Goal: Task Accomplishment & Management: Complete application form

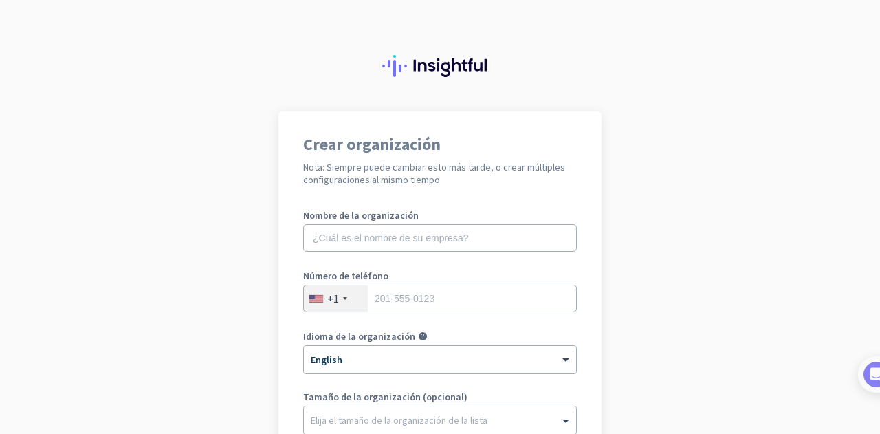
click at [743, 208] on app-onboarding-organization "Crear organización Nota: Siempre puede cambiar esto más tarde, o crear múltiple…" at bounding box center [440, 409] width 880 height 596
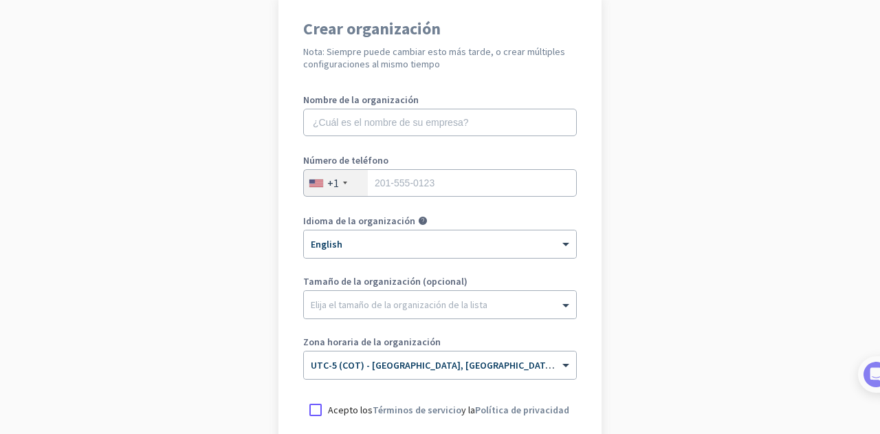
scroll to position [138, 0]
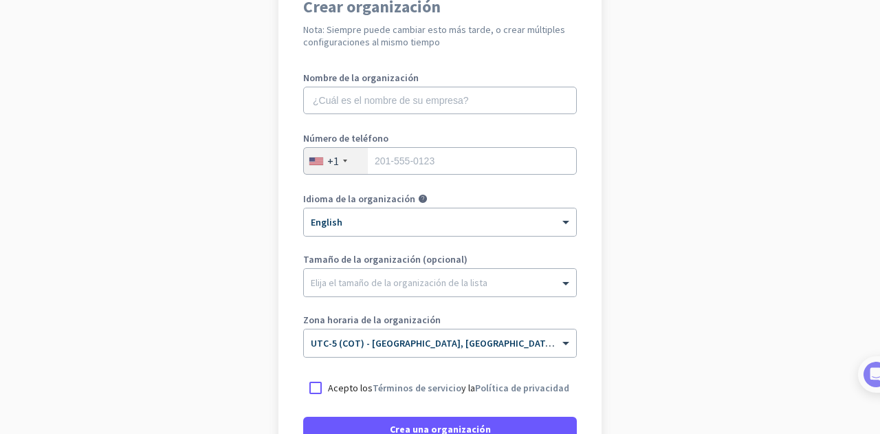
click at [349, 162] on div "+1" at bounding box center [336, 161] width 64 height 26
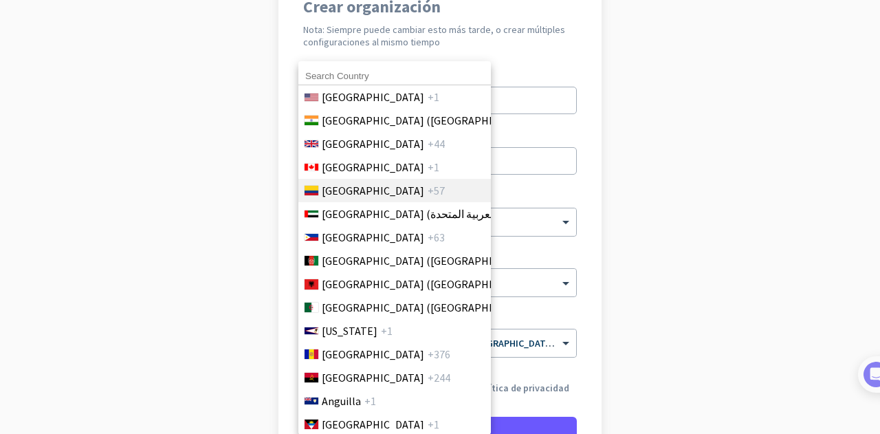
click at [399, 195] on li "Colombia +57" at bounding box center [394, 190] width 193 height 23
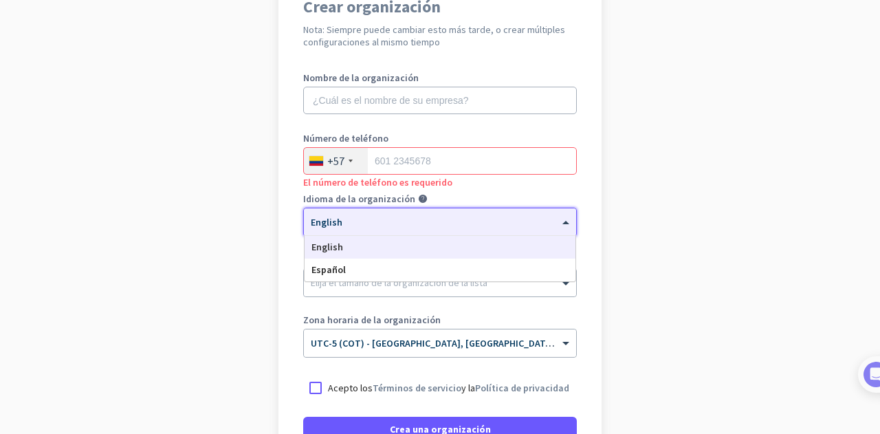
click at [391, 216] on div at bounding box center [440, 218] width 272 height 12
click at [336, 270] on span "Español" at bounding box center [329, 269] width 34 height 12
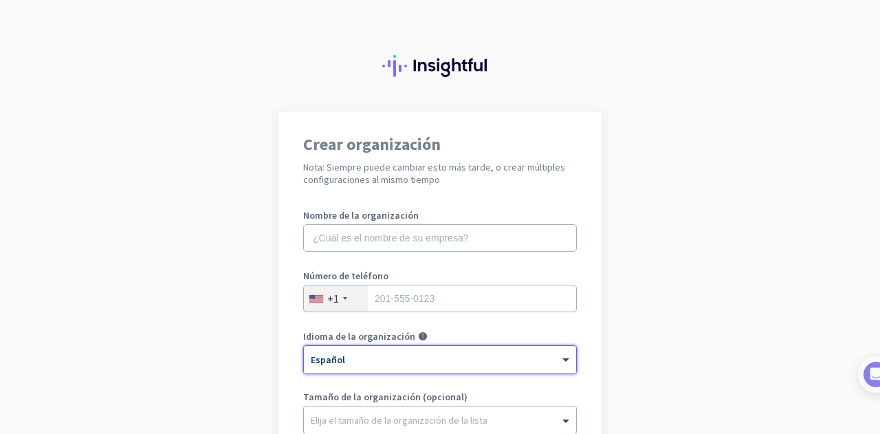
click at [386, 358] on div at bounding box center [440, 355] width 272 height 12
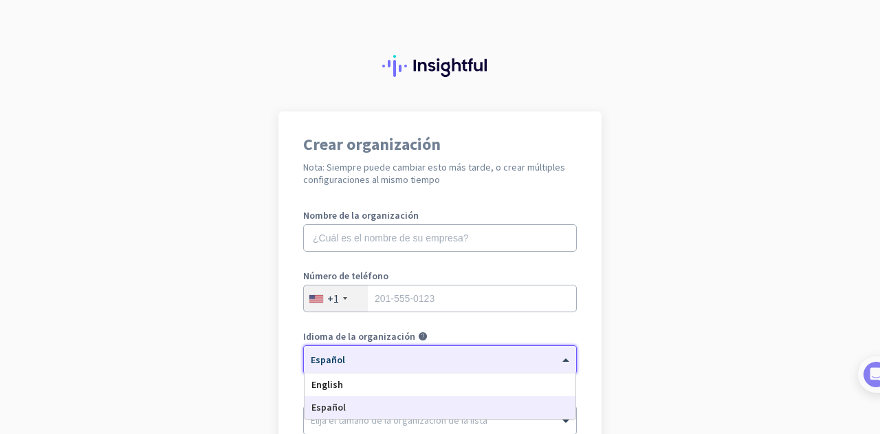
click at [386, 358] on div at bounding box center [440, 355] width 272 height 12
